Goal: Task Accomplishment & Management: Use online tool/utility

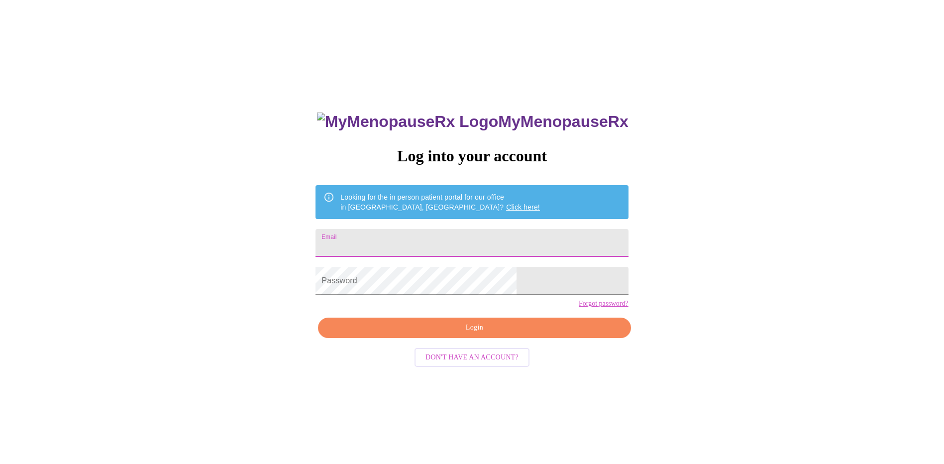
click at [430, 242] on input "Email" at bounding box center [471, 243] width 312 height 28
type input "[EMAIL_ADDRESS][DOMAIN_NAME]"
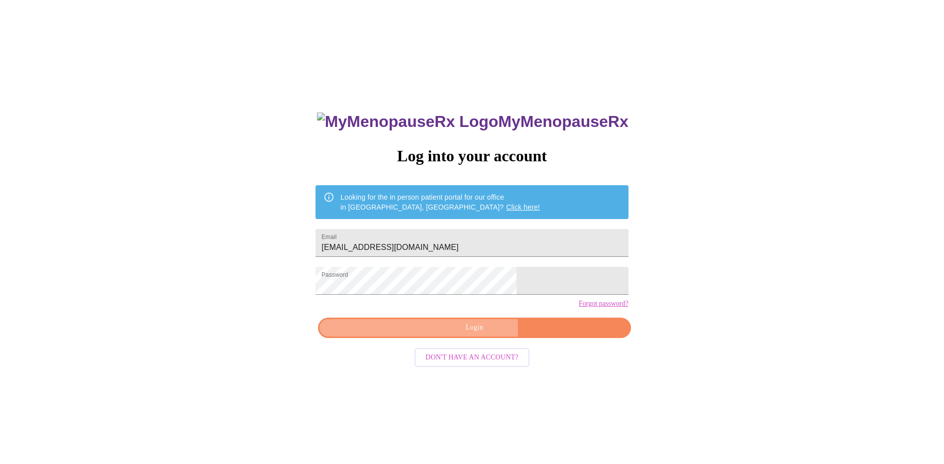
click at [466, 334] on span "Login" at bounding box center [474, 327] width 290 height 12
click at [466, 347] on div "MyMenopauseRx Log into your account Looking for the in person patient portal fo…" at bounding box center [471, 329] width 332 height 464
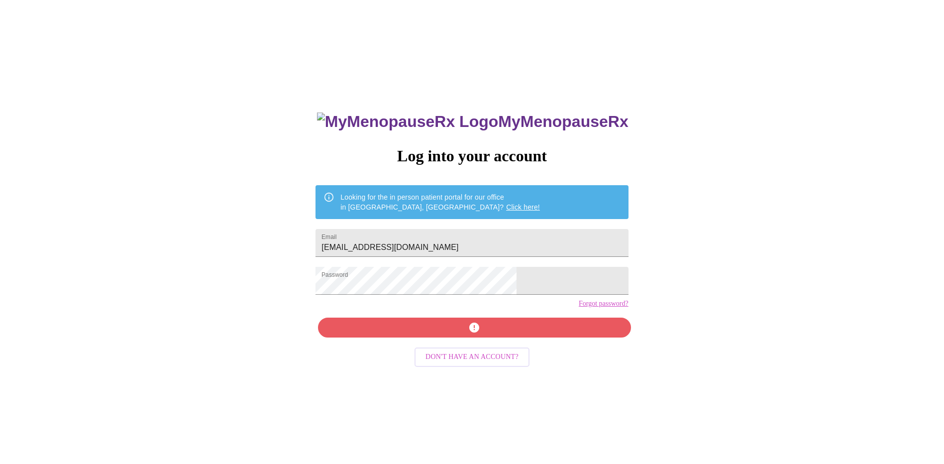
click at [466, 347] on div "MyMenopauseRx Log into your account Looking for the in person patient portal fo…" at bounding box center [471, 329] width 332 height 464
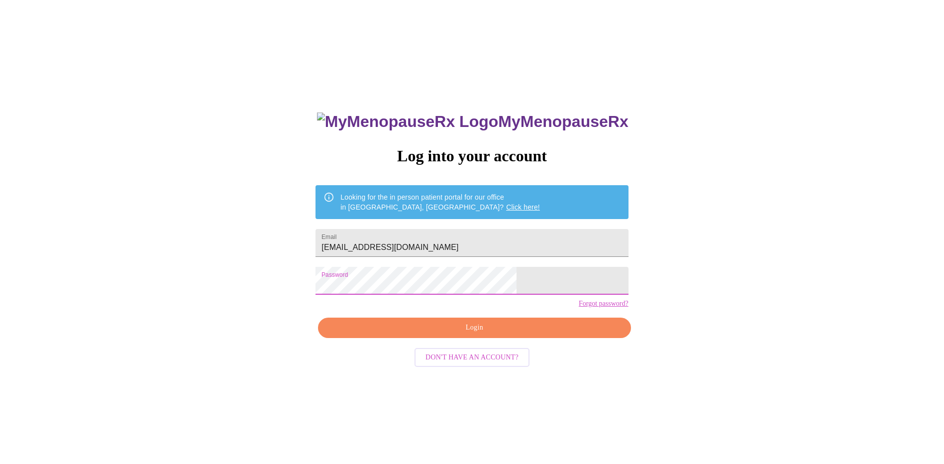
click at [494, 334] on span "Login" at bounding box center [474, 327] width 290 height 12
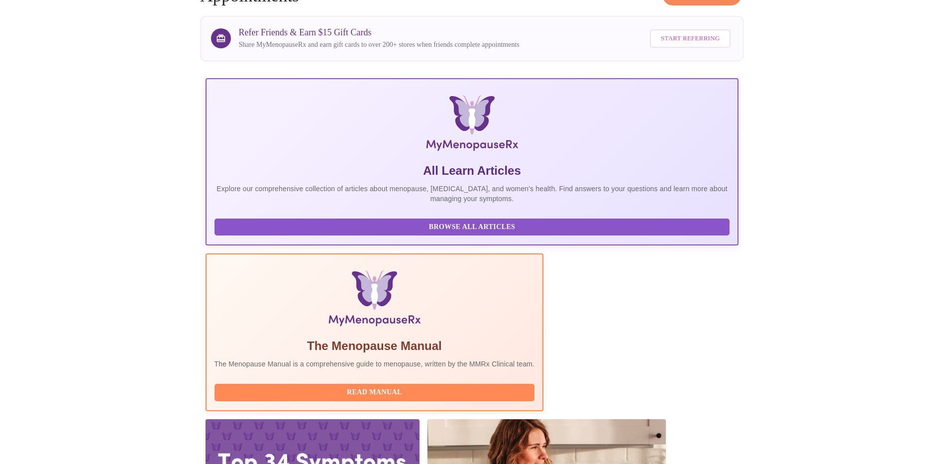
scroll to position [81, 0]
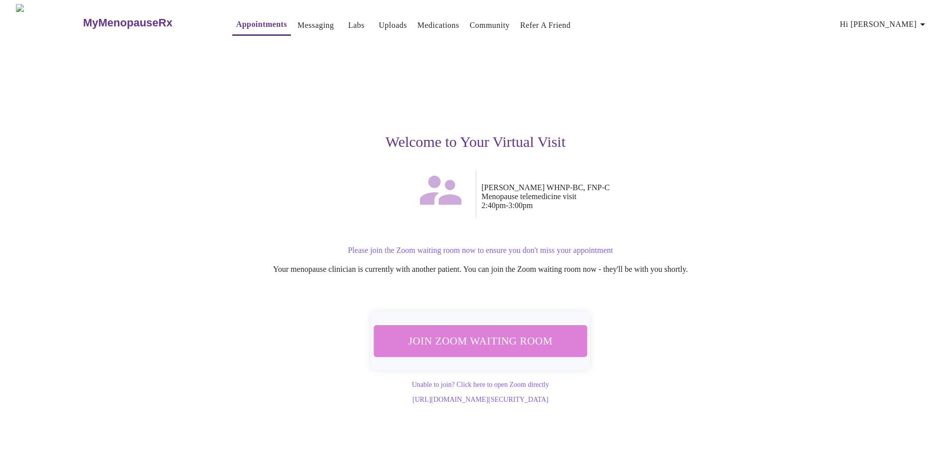
click at [499, 337] on span "Join Zoom Waiting Room" at bounding box center [481, 340] width 188 height 18
